Goal: Task Accomplishment & Management: Manage account settings

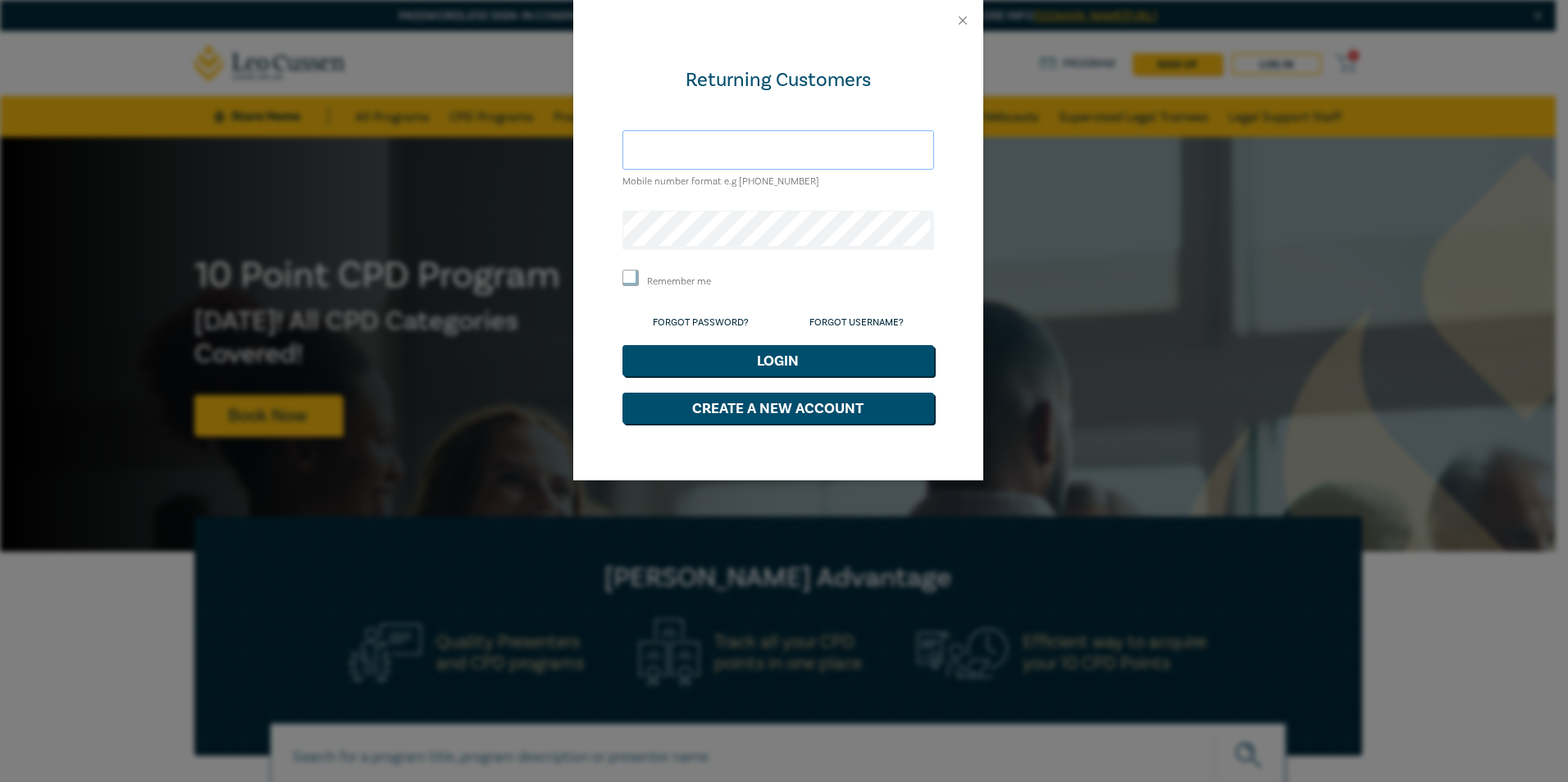
click at [666, 146] on input "text" at bounding box center [777, 150] width 312 height 39
type input "[PERSON_NAME][EMAIL_ADDRESS][DOMAIN_NAME]"
click at [765, 359] on button "Login" at bounding box center [777, 360] width 312 height 31
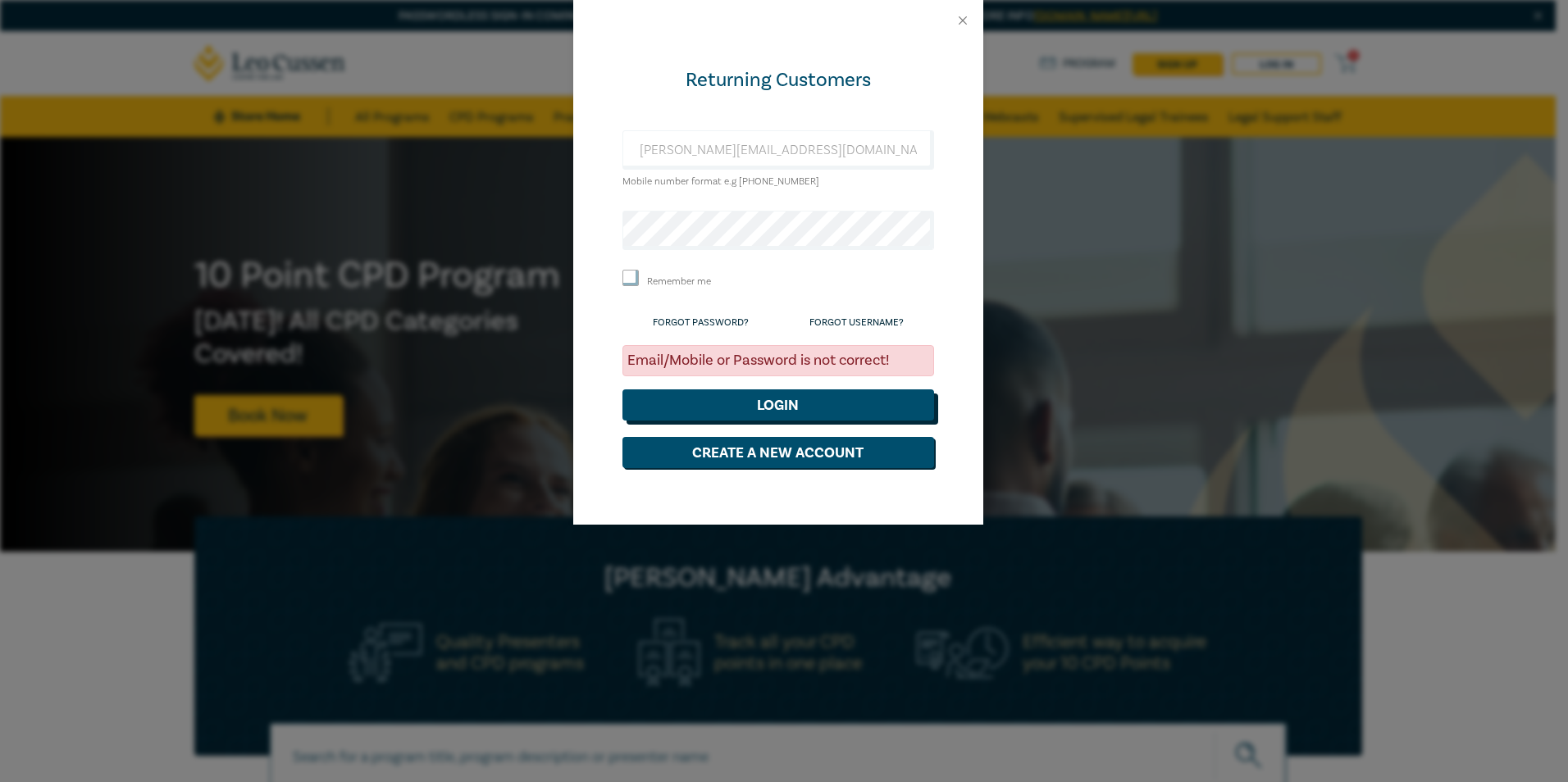
click at [795, 410] on button "Login" at bounding box center [777, 404] width 312 height 31
click at [576, 236] on div "Returning Customers shane@mccarthypartners.com.au Mobile number format e.g +61 …" at bounding box center [778, 282] width 410 height 484
click at [773, 406] on button "Login" at bounding box center [777, 404] width 312 height 31
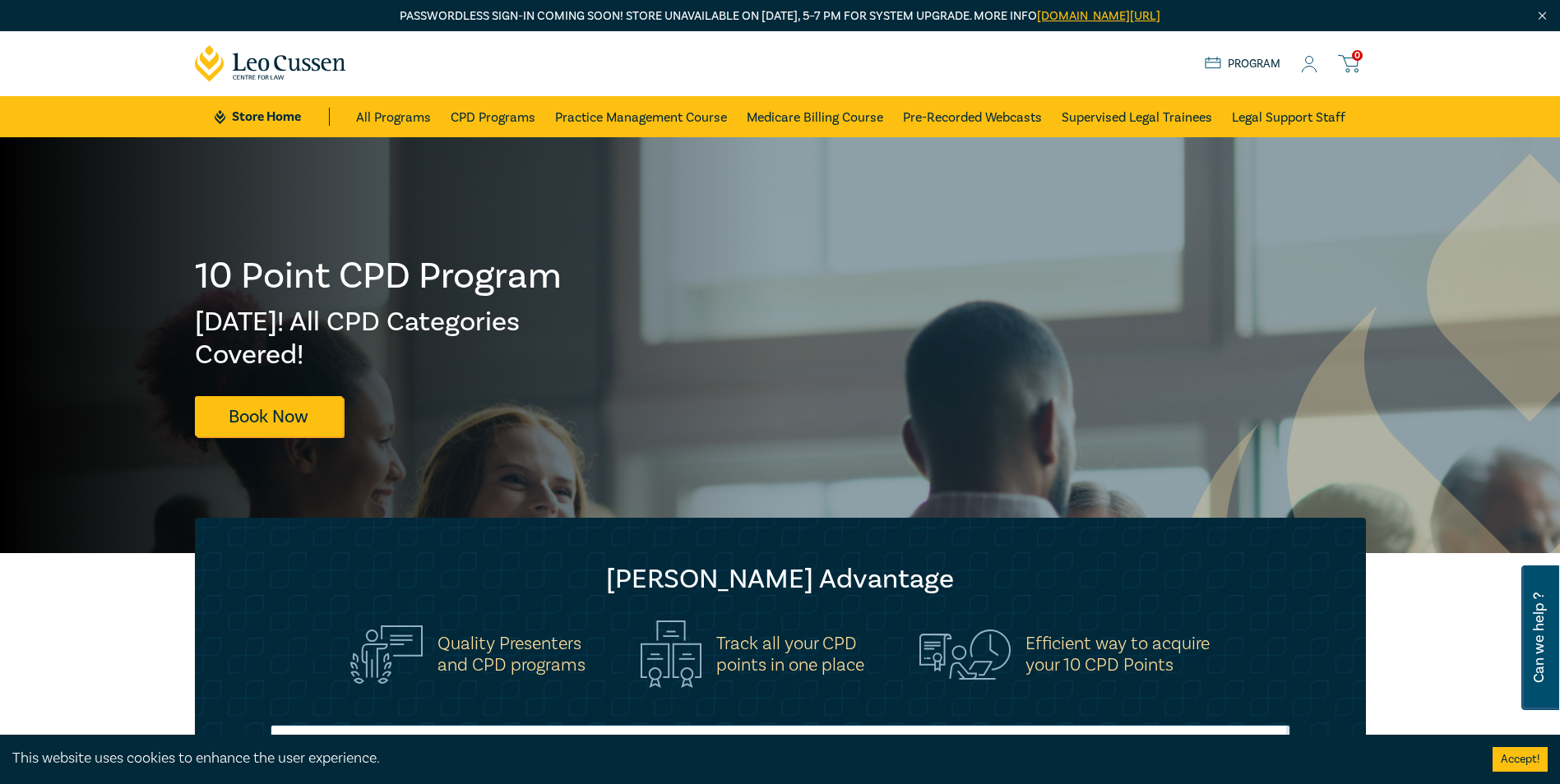
click at [1313, 66] on icon at bounding box center [1308, 64] width 16 height 17
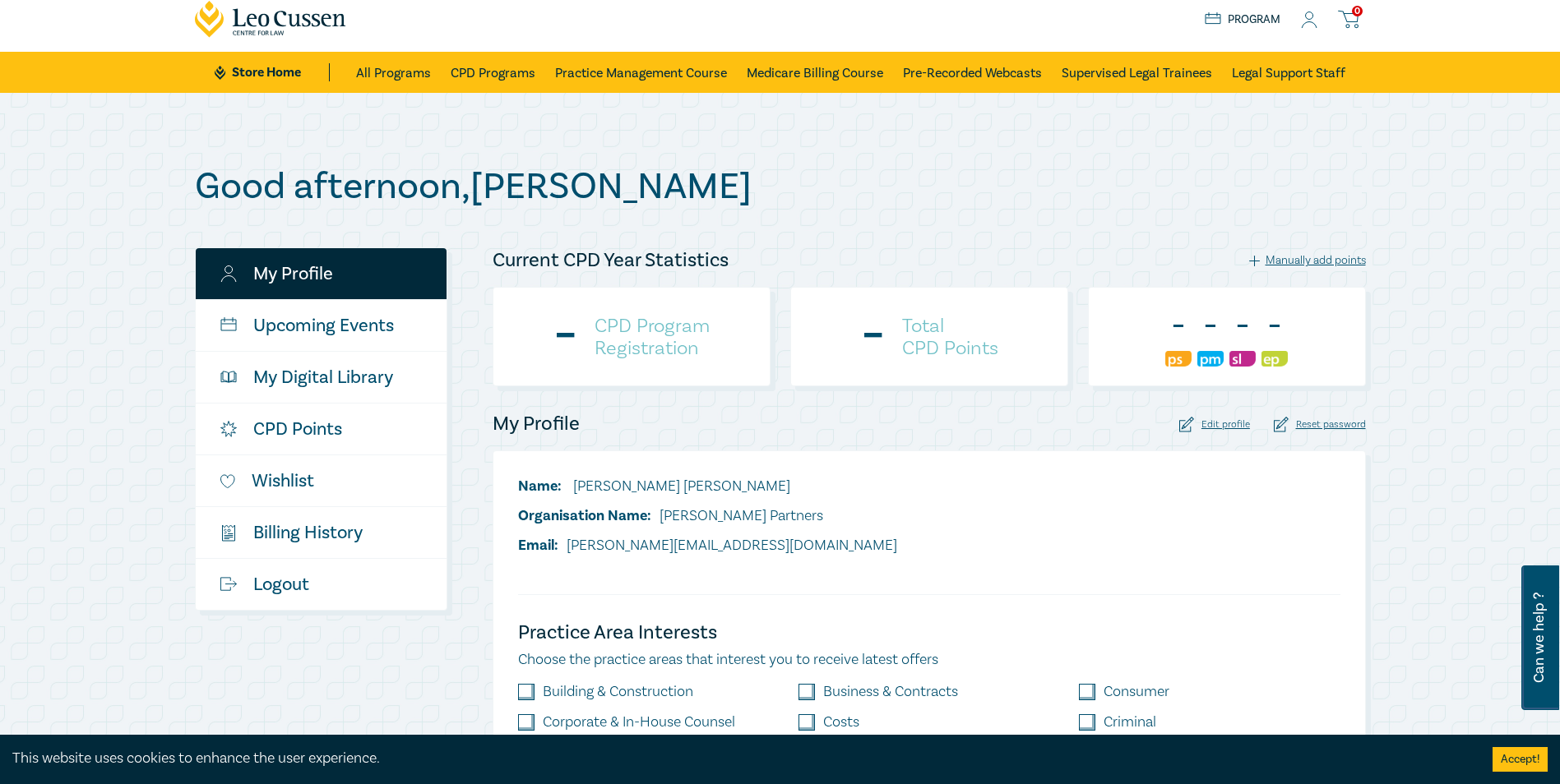
scroll to position [82, 0]
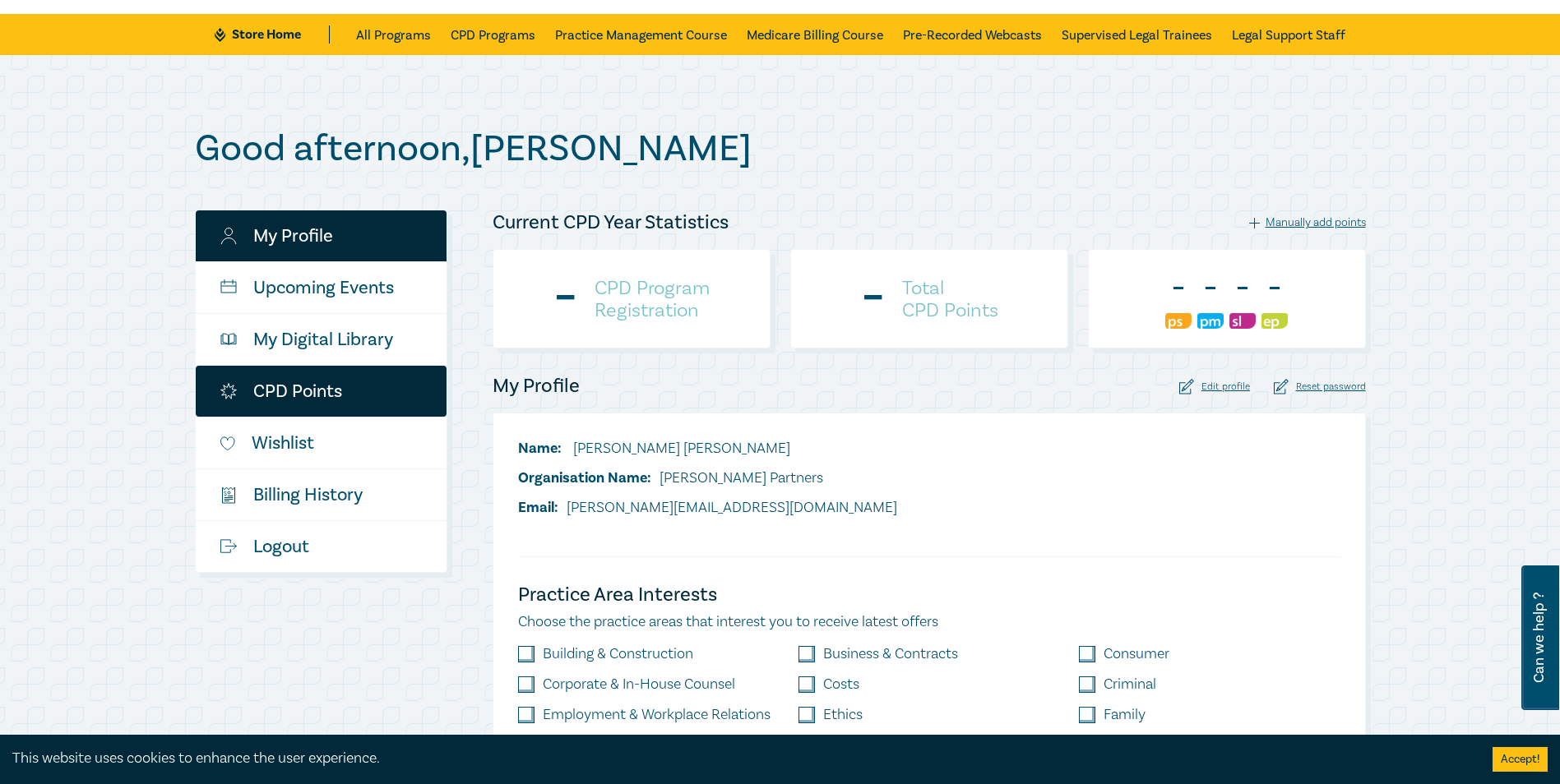
click at [290, 384] on link "CPD Points" at bounding box center [321, 391] width 251 height 51
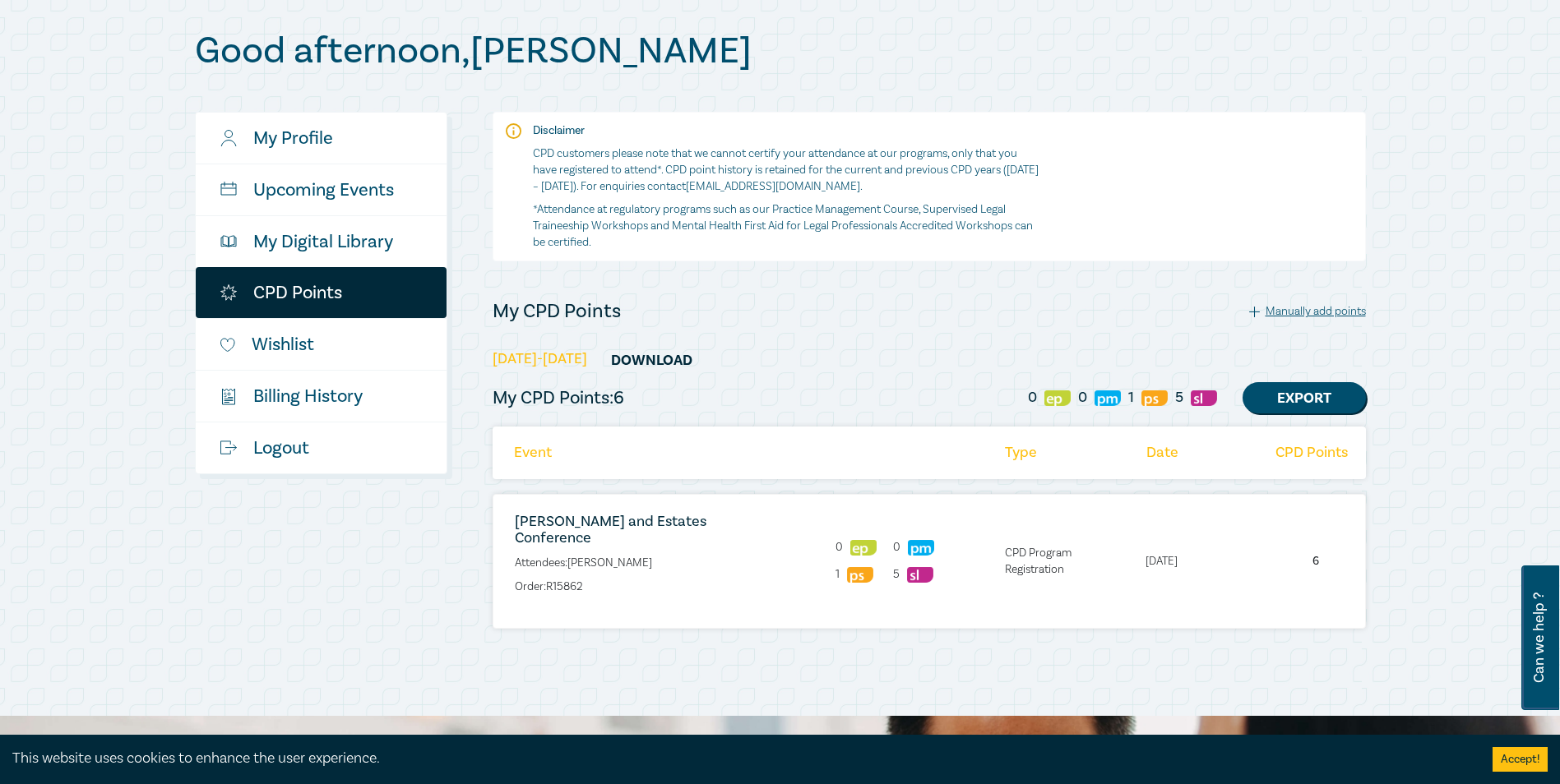
scroll to position [247, 0]
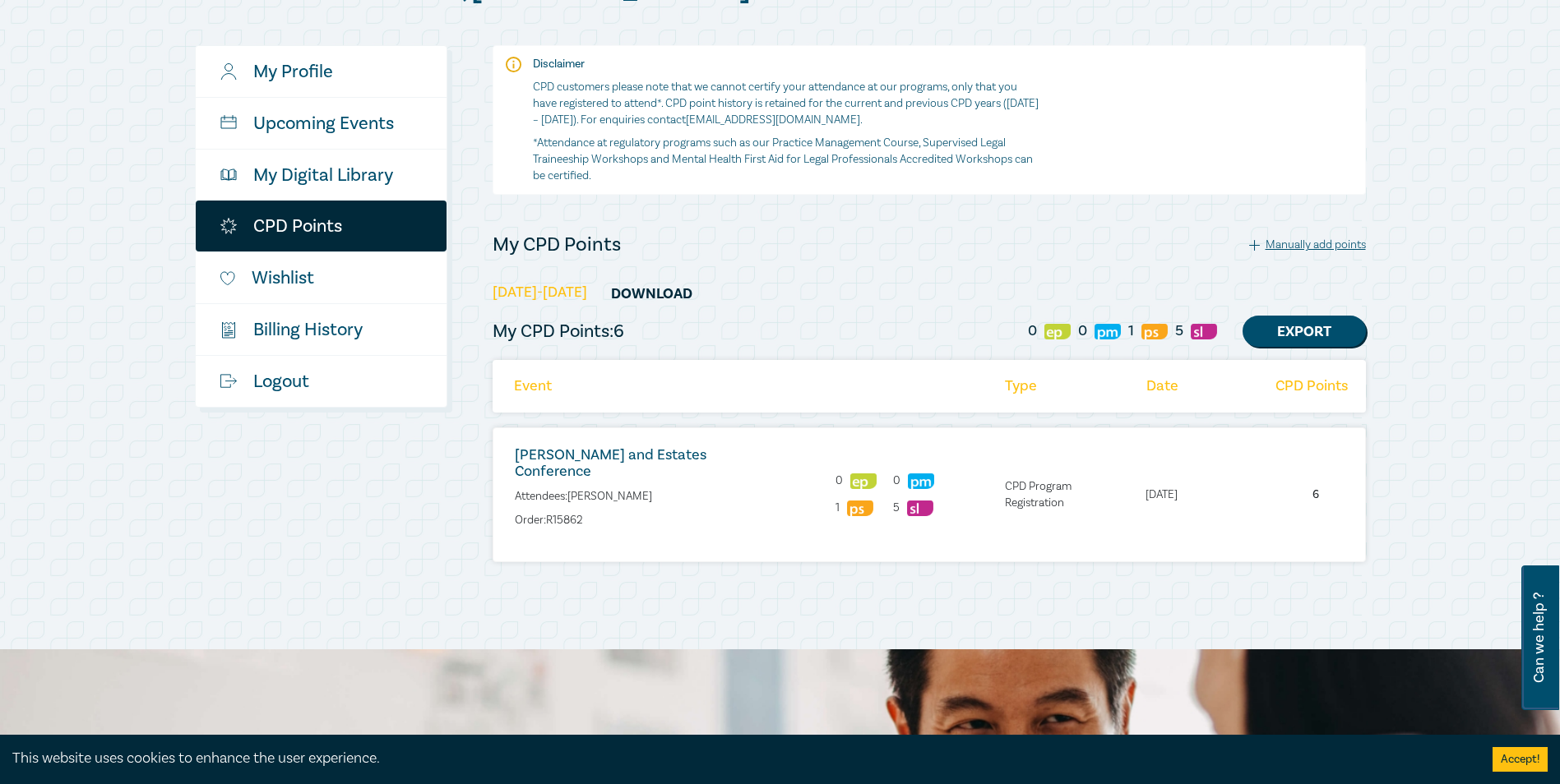
click at [609, 453] on link "Wills and Estates Conference" at bounding box center [610, 463] width 191 height 35
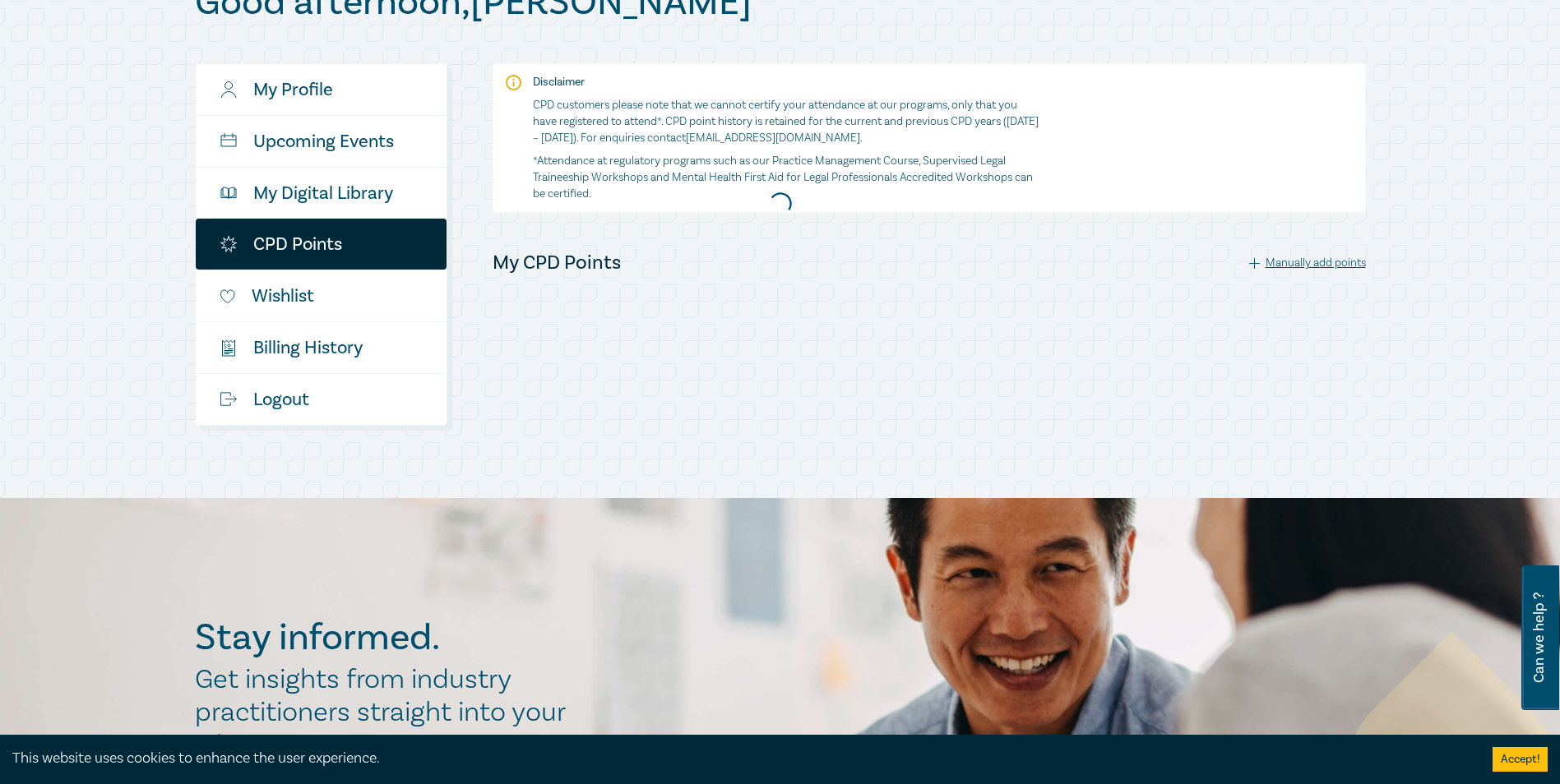
scroll to position [247, 0]
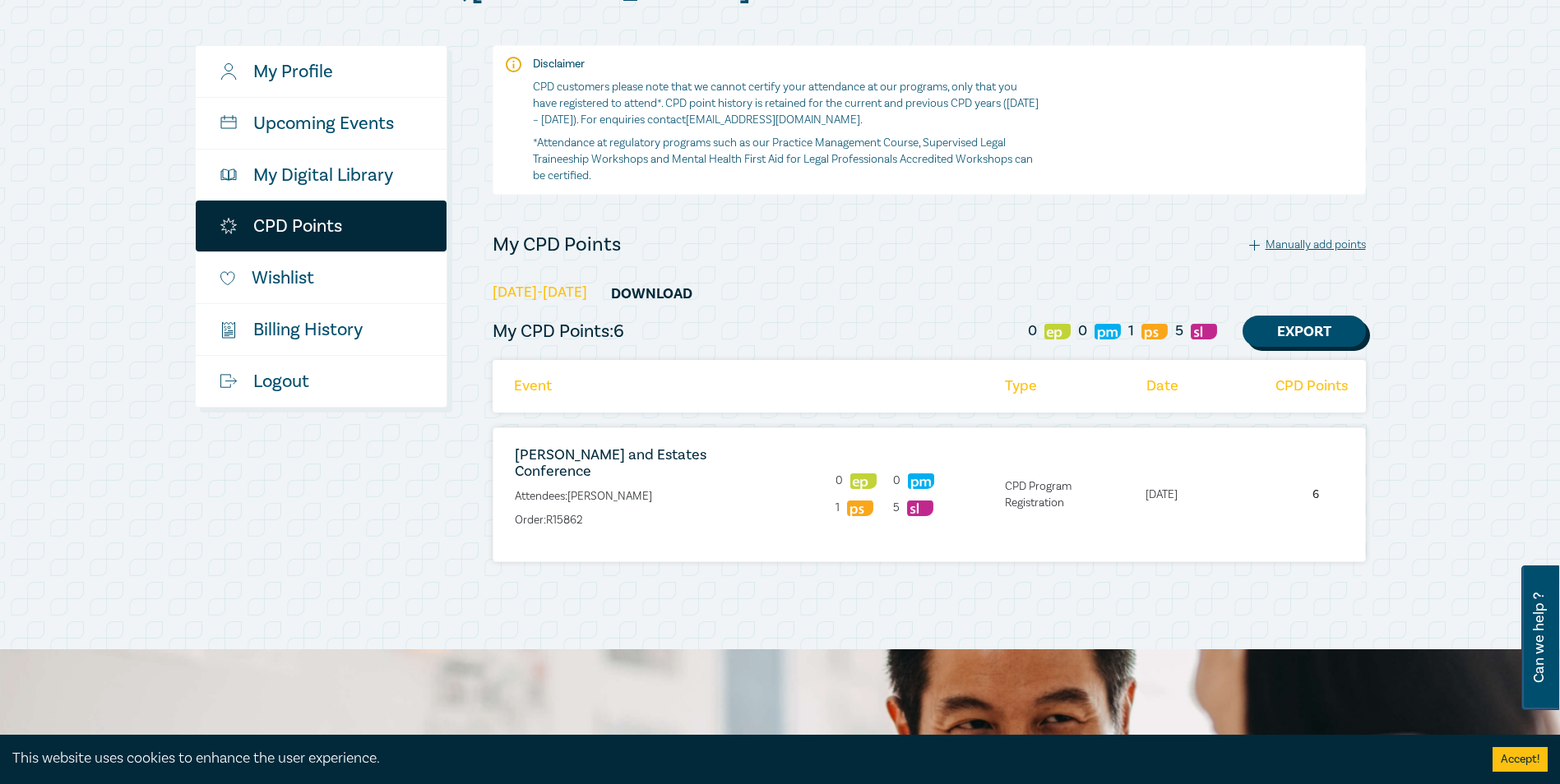
click at [1298, 326] on link "Export" at bounding box center [1304, 331] width 123 height 32
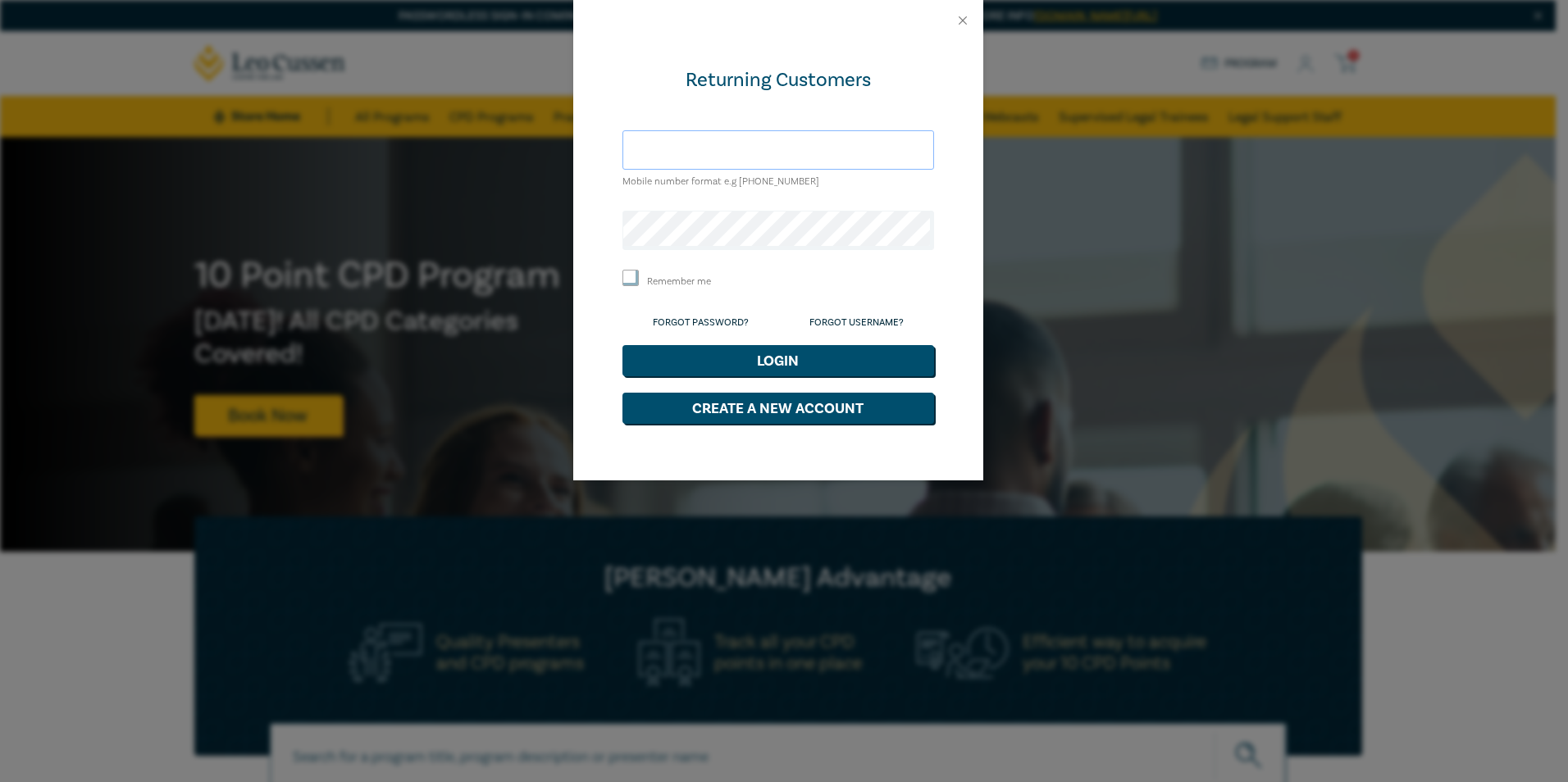
click at [681, 156] on input "text" at bounding box center [777, 150] width 312 height 39
type input "shane@mccarthypartners.com.au"
click at [792, 358] on button "Login" at bounding box center [777, 360] width 312 height 31
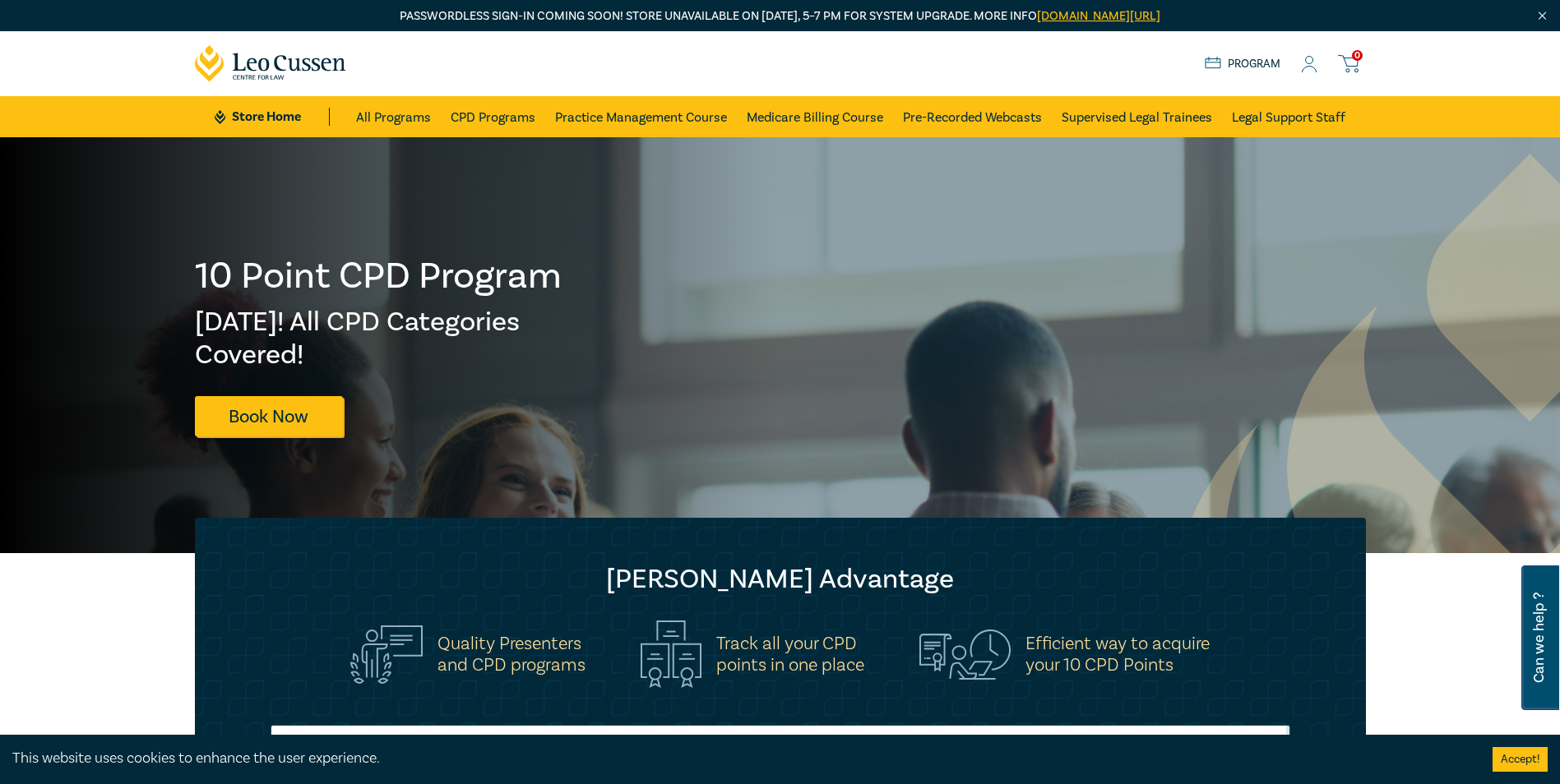
click at [1248, 58] on link "Program" at bounding box center [1242, 64] width 77 height 18
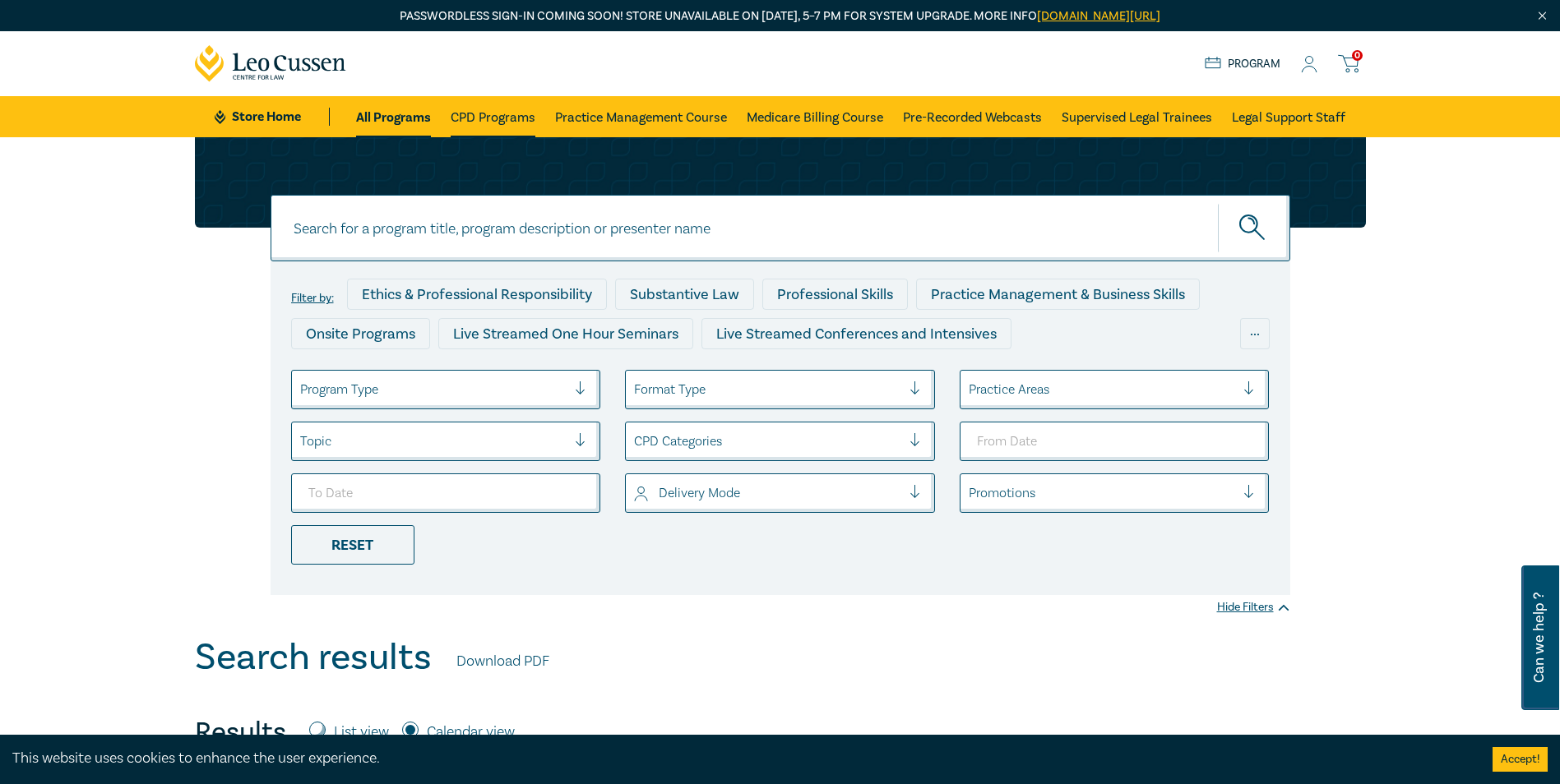
click at [465, 114] on link "CPD Programs" at bounding box center [493, 117] width 85 height 41
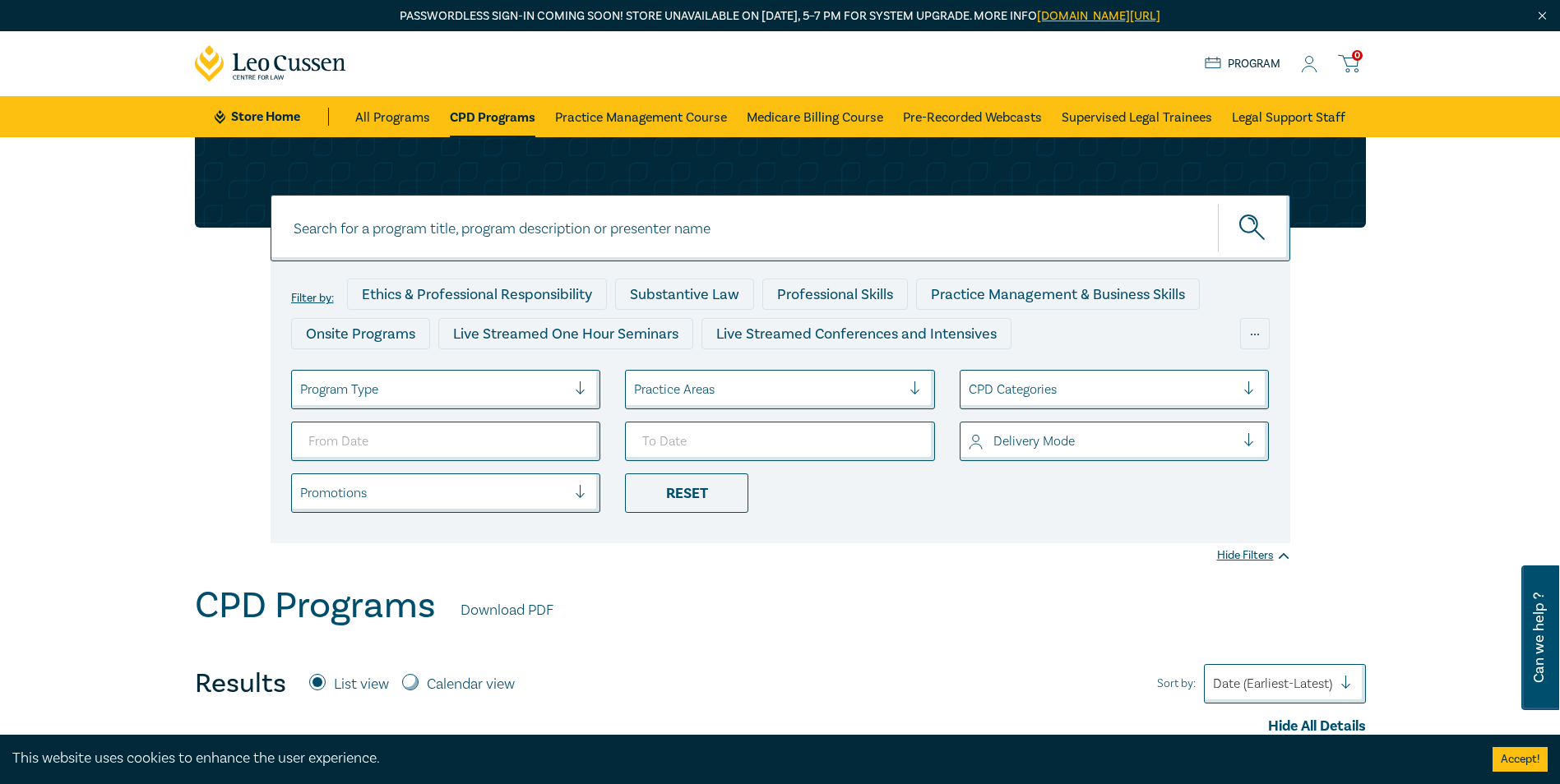
click at [1307, 61] on icon at bounding box center [1308, 64] width 16 height 17
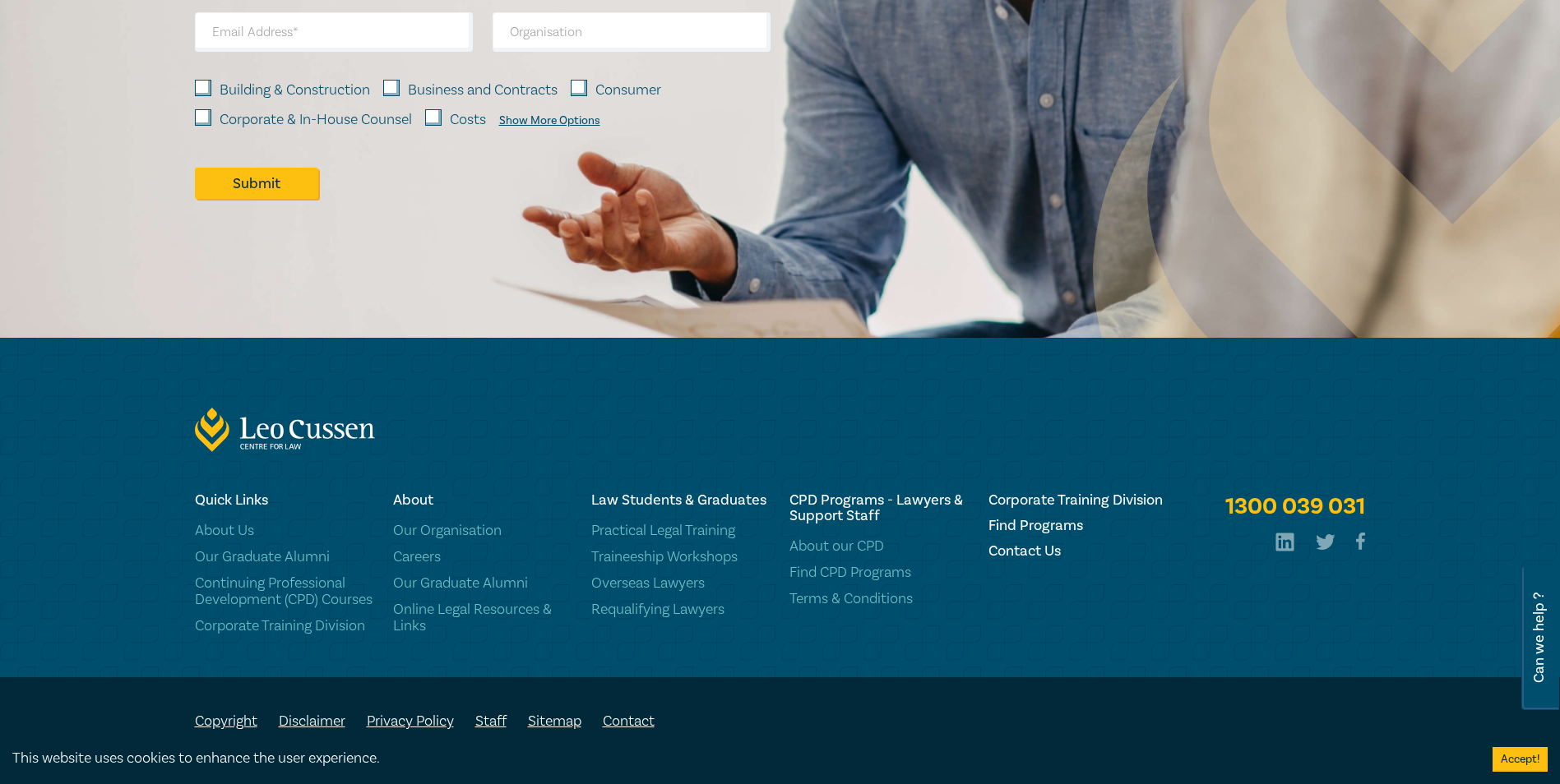
scroll to position [1447, 0]
